Goal: Task Accomplishment & Management: Manage account settings

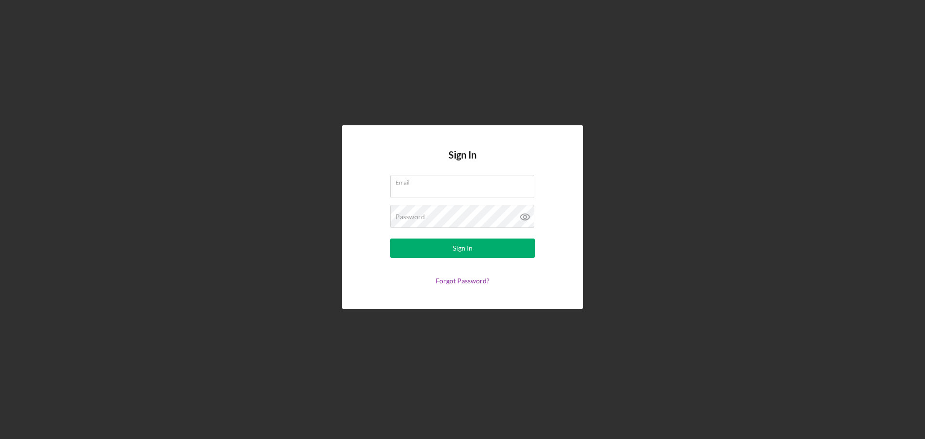
click at [444, 201] on form "Email Password Sign In Forgot Password?" at bounding box center [462, 230] width 193 height 110
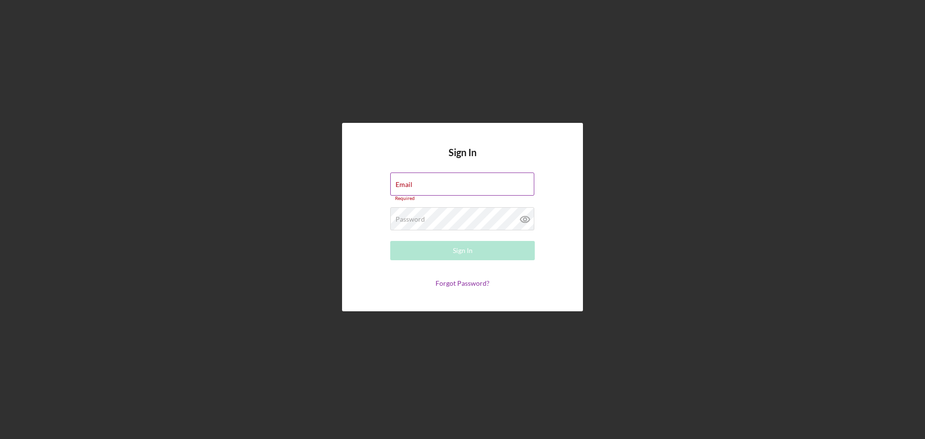
click at [444, 188] on input "Email" at bounding box center [462, 183] width 144 height 23
click at [411, 183] on label "Email" at bounding box center [403, 185] width 17 height 8
click at [411, 183] on input "Email" at bounding box center [462, 183] width 144 height 23
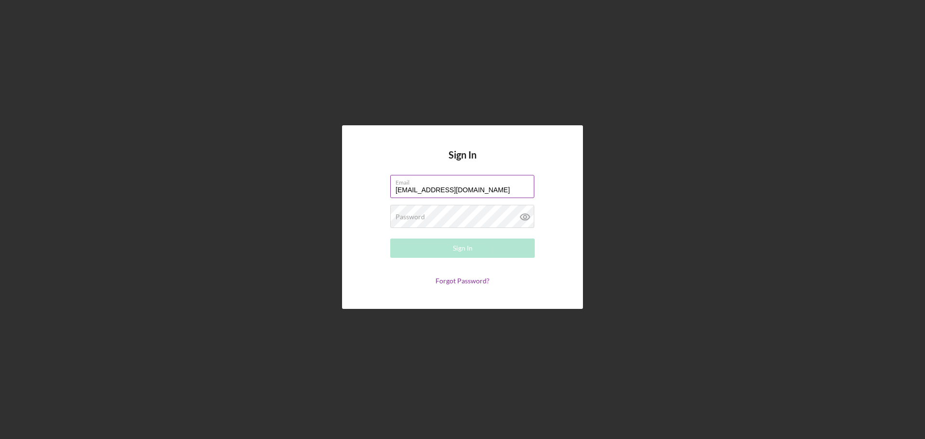
type input "[EMAIL_ADDRESS][DOMAIN_NAME]"
click at [452, 284] on link "Forgot Password?" at bounding box center [462, 280] width 54 height 8
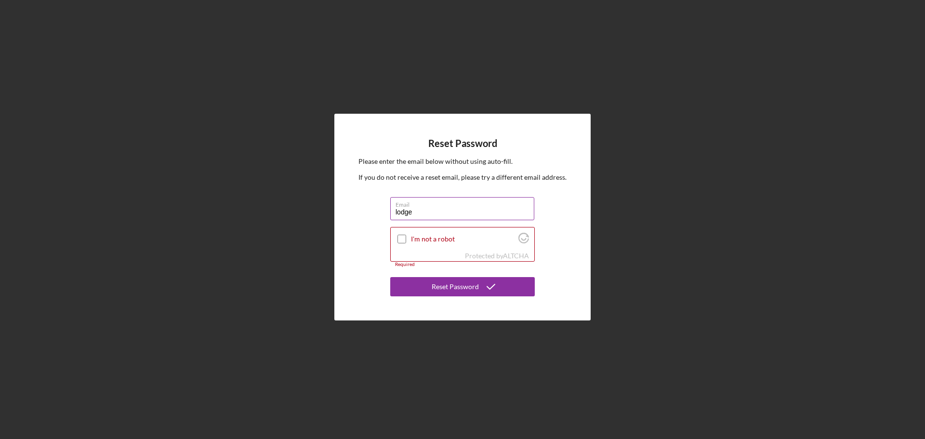
type input "[EMAIL_ADDRESS][DOMAIN_NAME]"
click at [403, 240] on input "I'm not a robot" at bounding box center [401, 239] width 9 height 9
checkbox input "true"
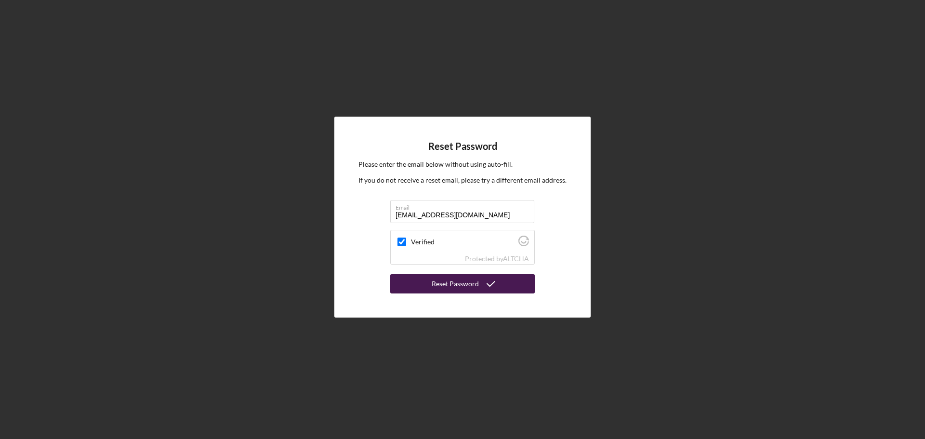
click at [448, 284] on div "Reset Password" at bounding box center [454, 283] width 47 height 19
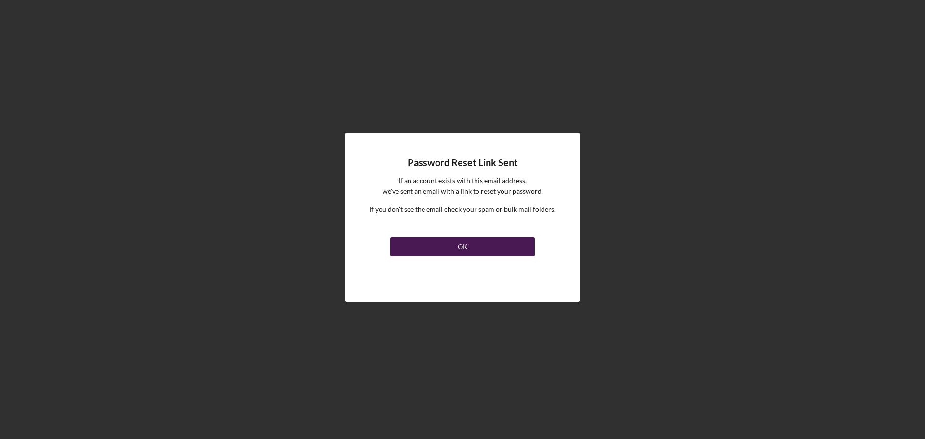
click at [435, 248] on button "OK" at bounding box center [462, 246] width 144 height 19
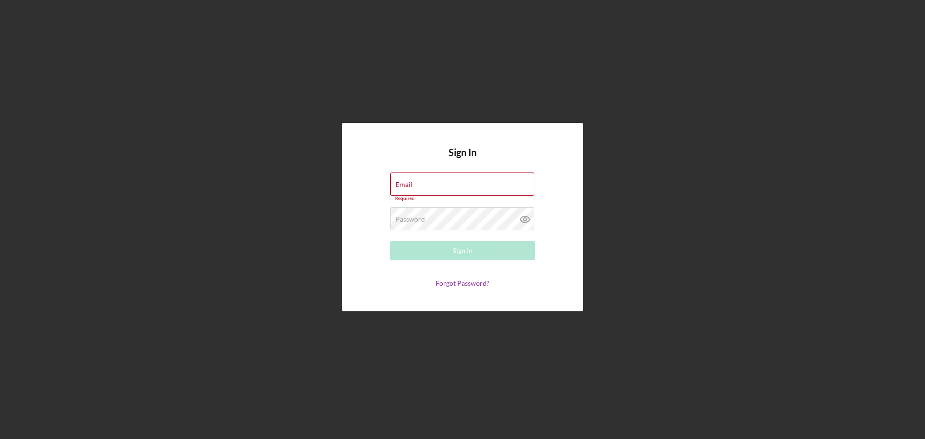
click at [128, 248] on div "Sign In Email Required Password Required Sign In Forgot Password?" at bounding box center [462, 217] width 915 height 434
